Goal: Answer question/provide support

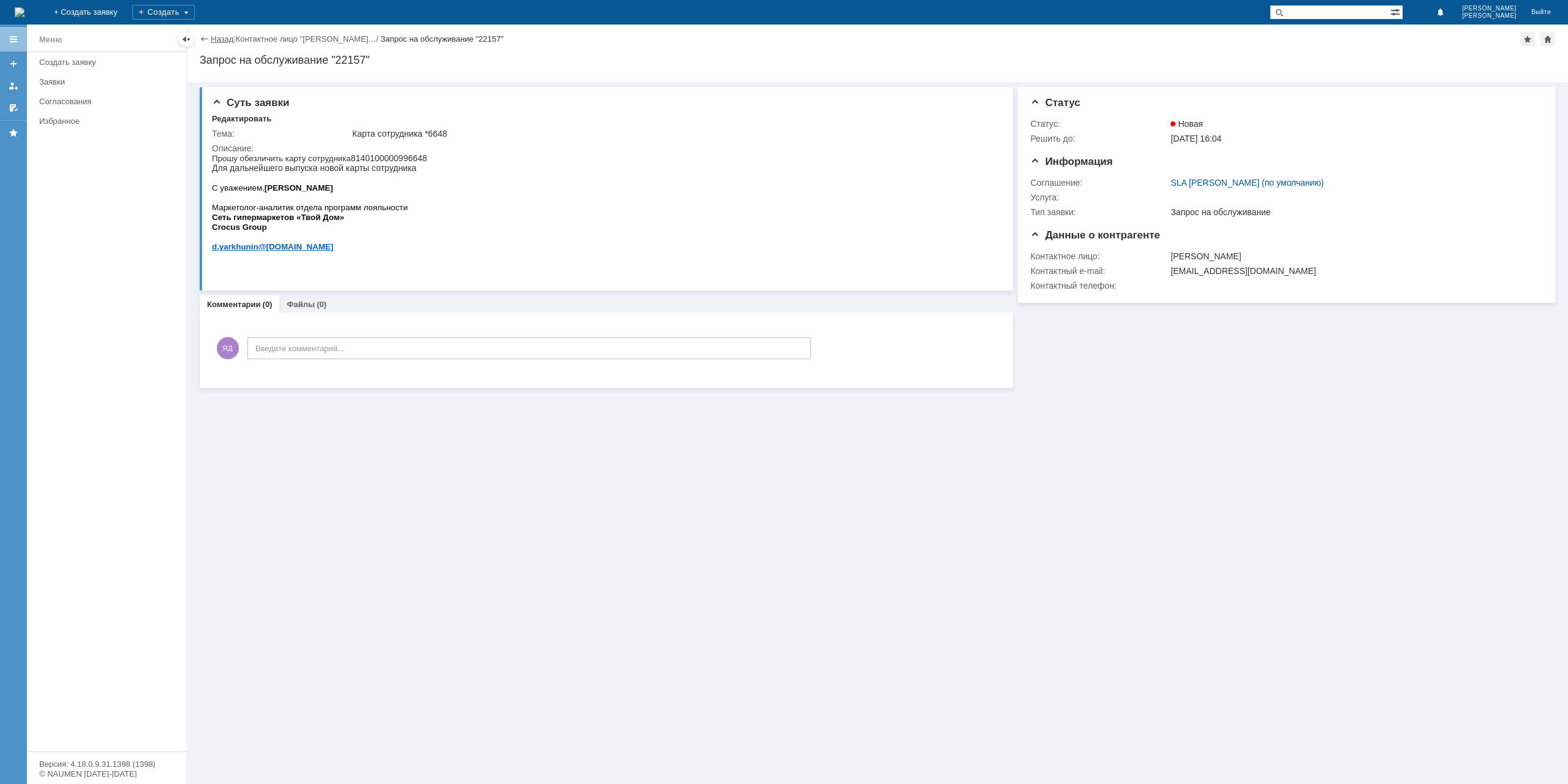
click at [214, 41] on link "Назад" at bounding box center [222, 39] width 23 height 9
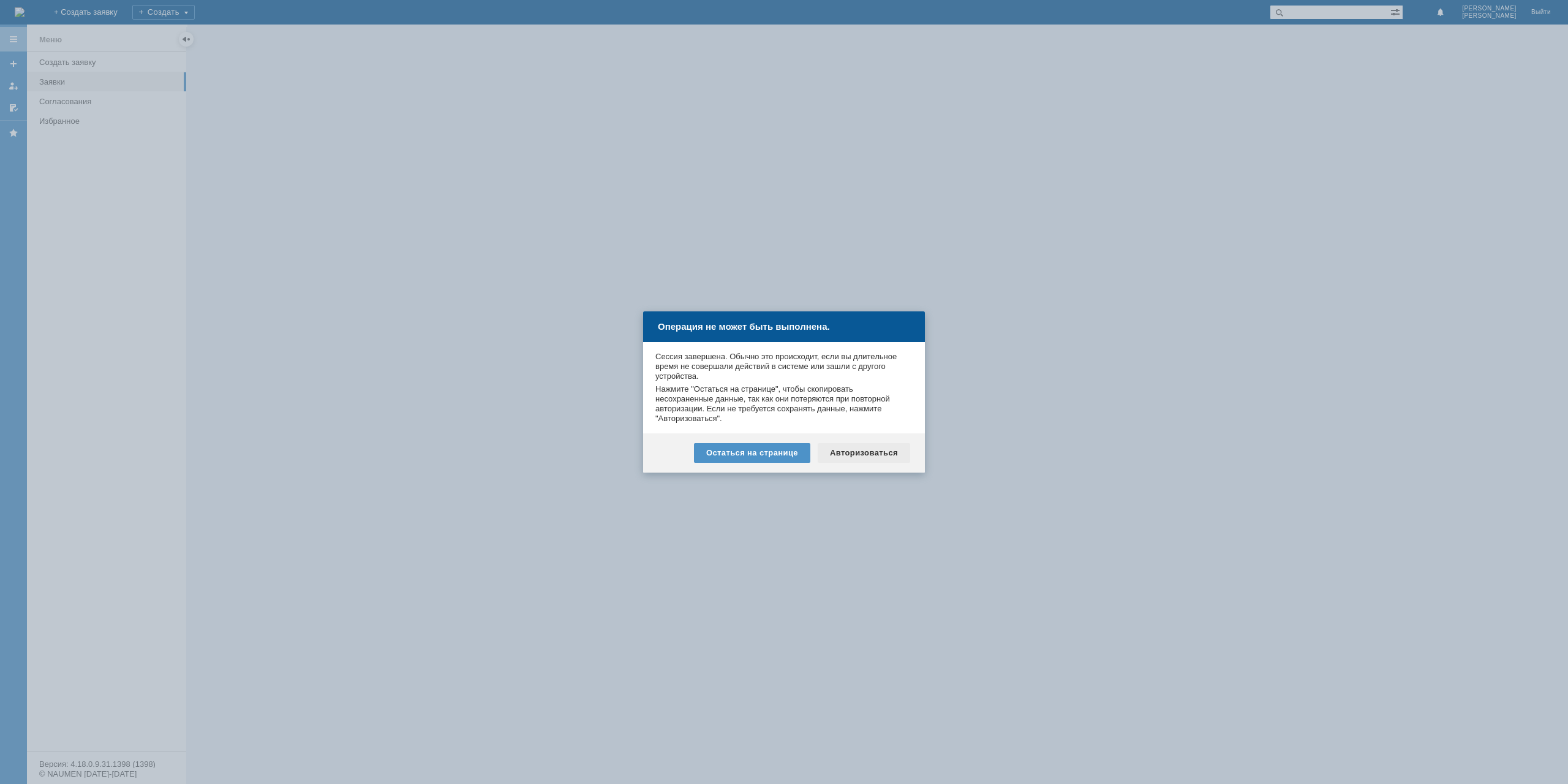
click at [868, 459] on div "Авторизоваться" at bounding box center [864, 452] width 93 height 19
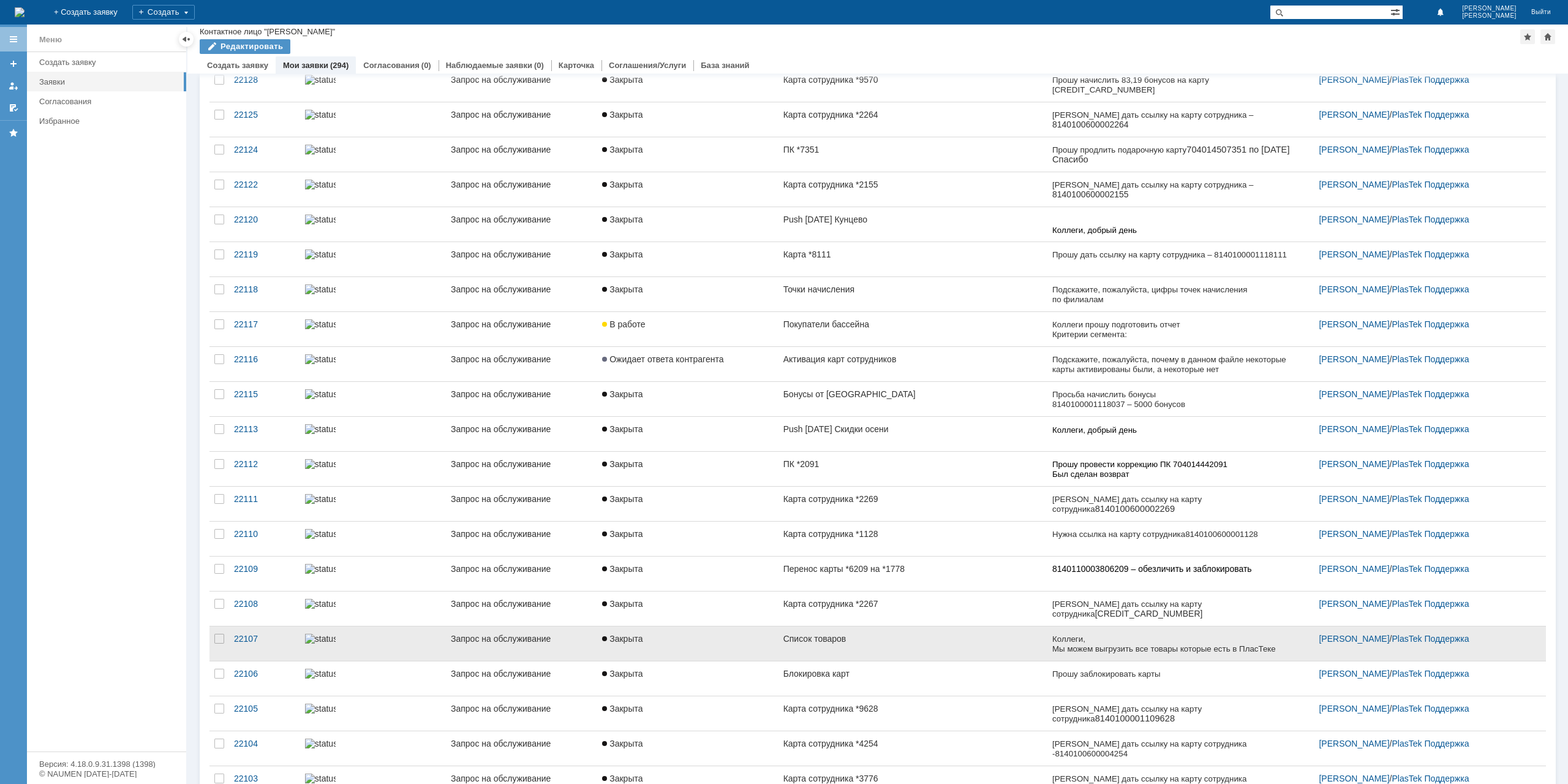
click at [866, 640] on link "Список товаров" at bounding box center [913, 643] width 269 height 35
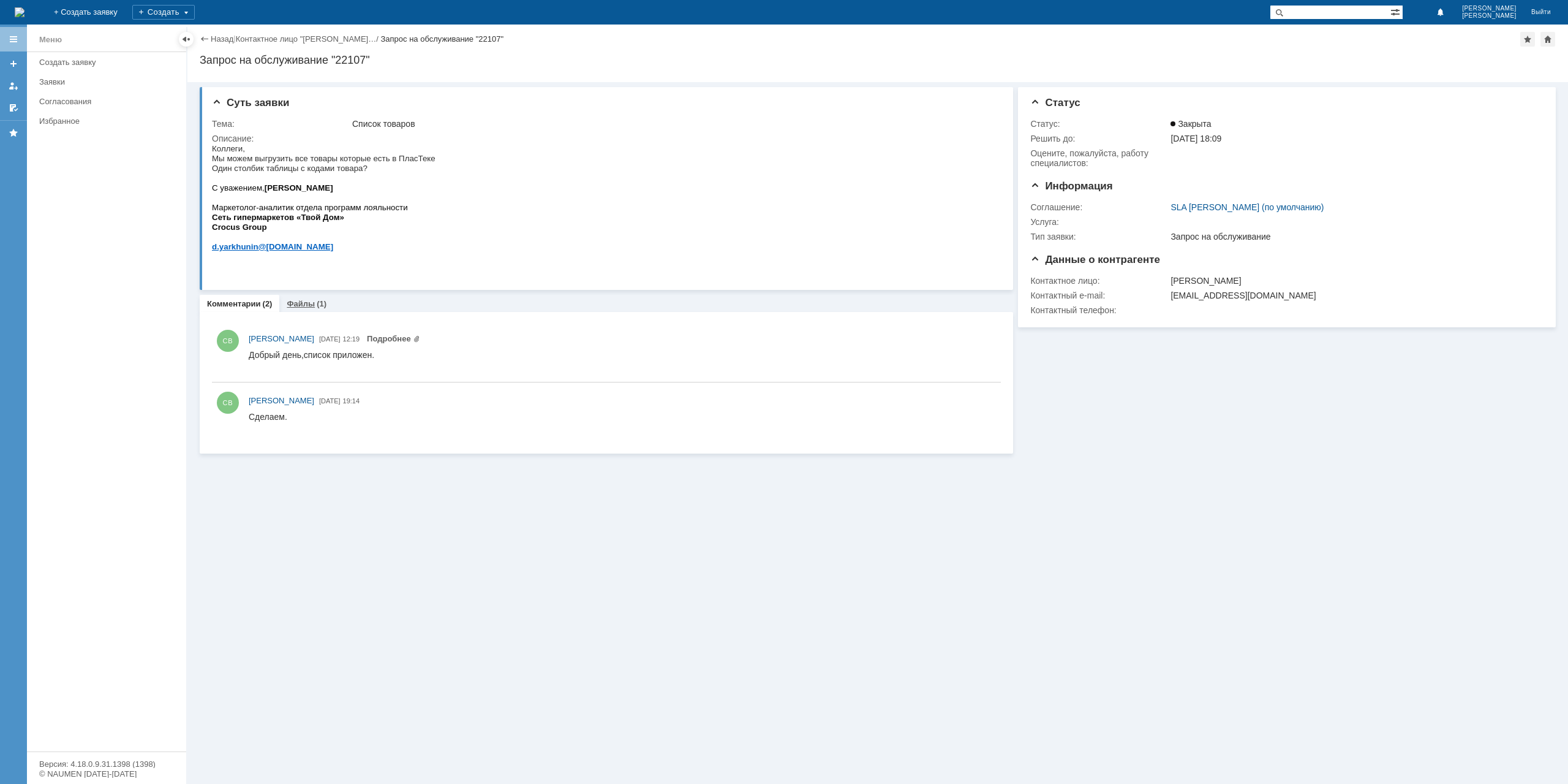
click at [297, 305] on link "Файлы" at bounding box center [301, 303] width 28 height 9
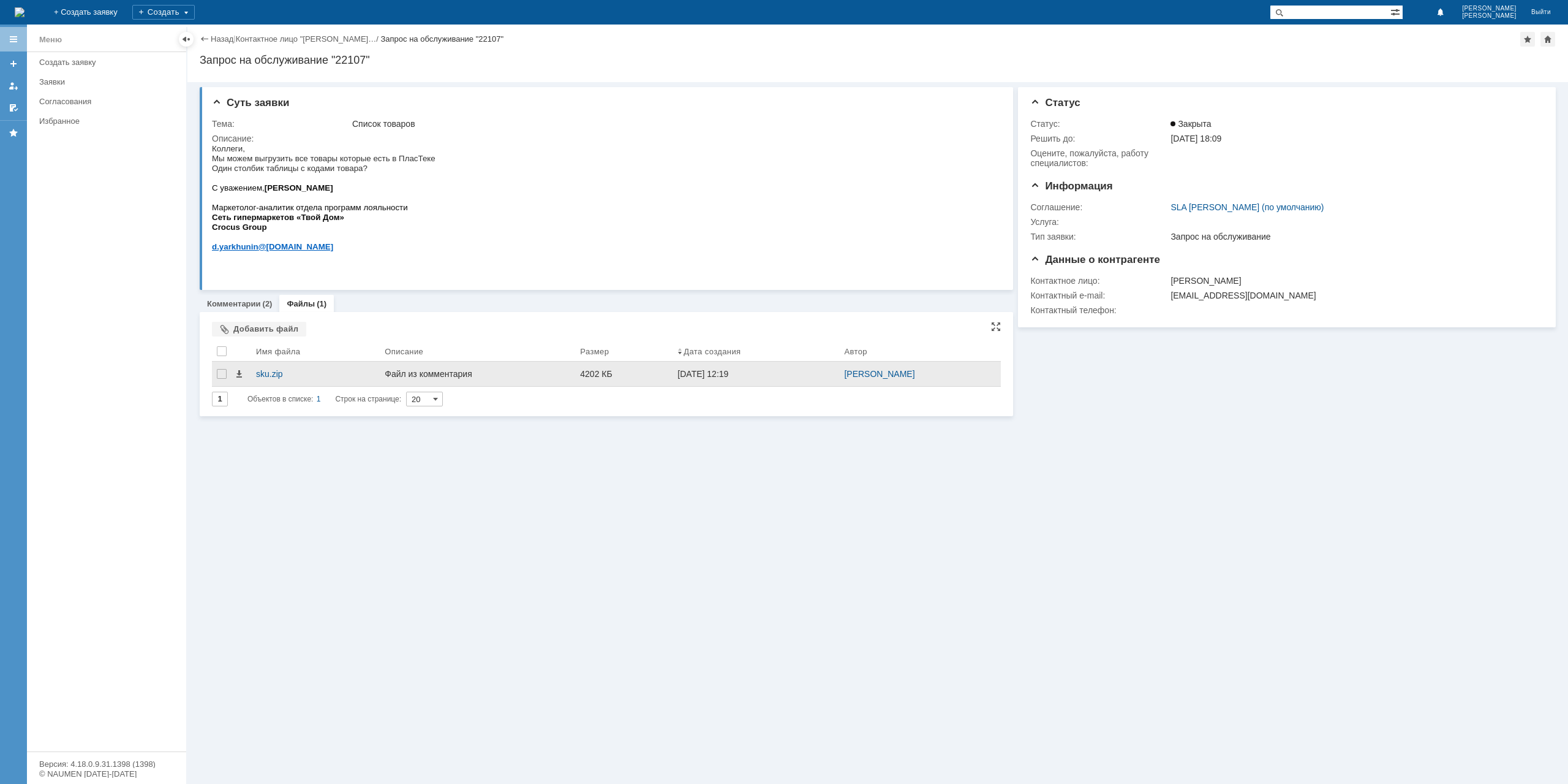
drag, startPoint x: 237, startPoint y: 373, endPoint x: 245, endPoint y: 379, distance: 10.0
click at [237, 373] on span at bounding box center [239, 374] width 10 height 10
